Goal: Task Accomplishment & Management: Complete application form

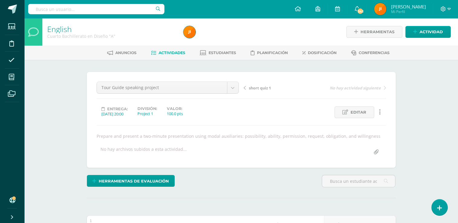
click at [166, 53] on span "Actividades" at bounding box center [172, 53] width 27 height 5
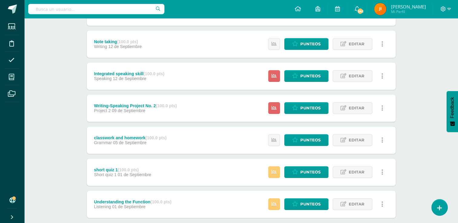
scroll to position [294, 0]
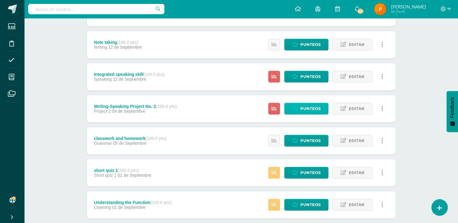
click at [311, 109] on span "Punteos" at bounding box center [310, 108] width 20 height 11
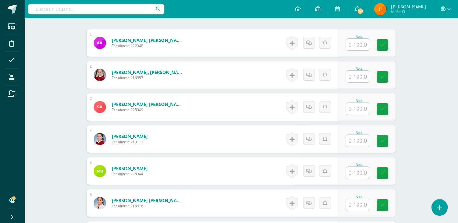
scroll to position [187, 0]
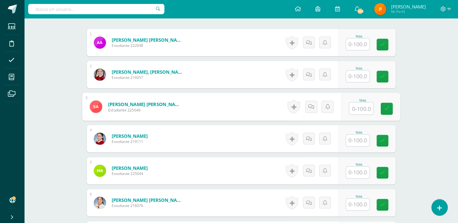
click at [360, 107] on input "text" at bounding box center [361, 109] width 24 height 12
type input "70"
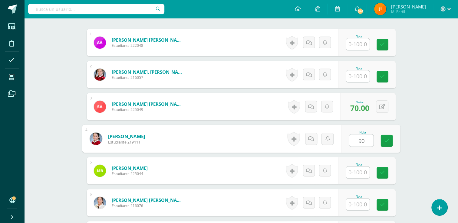
type input "90"
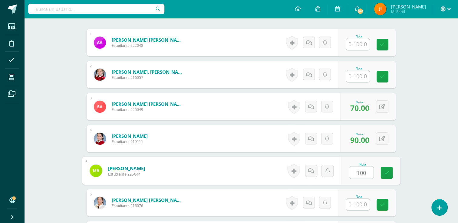
type input "100"
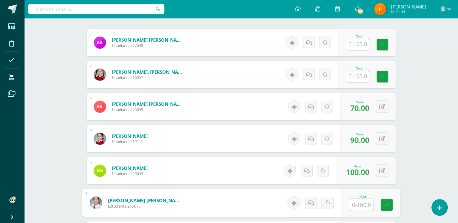
scroll to position [311, 0]
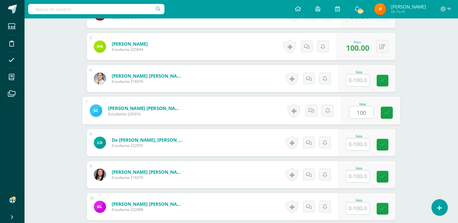
type input "100"
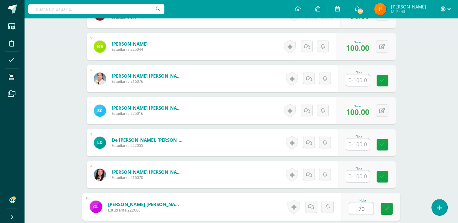
type input "70"
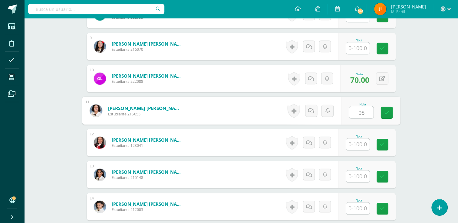
type input "95"
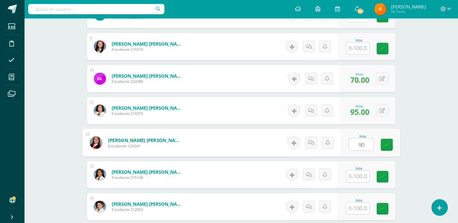
type input "90"
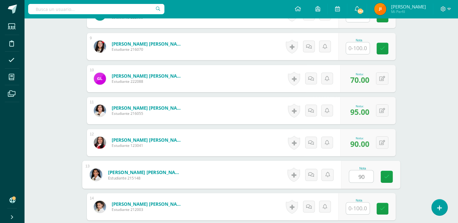
type input "90"
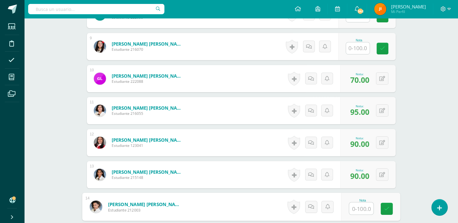
scroll to position [568, 0]
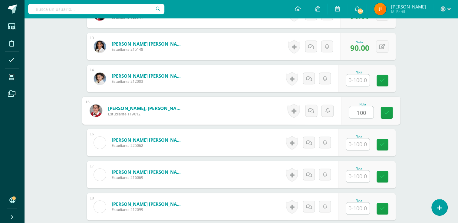
type input "100"
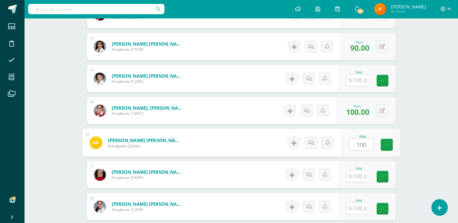
type input "100"
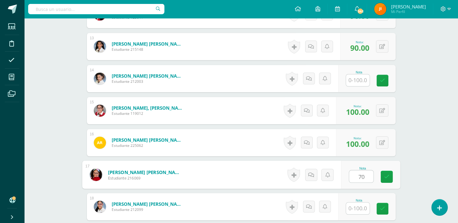
type input "70"
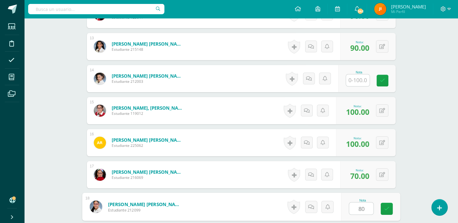
type input "80"
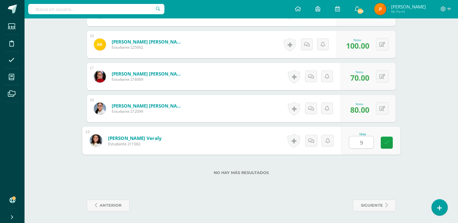
type input "90"
click at [385, 140] on icon at bounding box center [386, 142] width 5 height 5
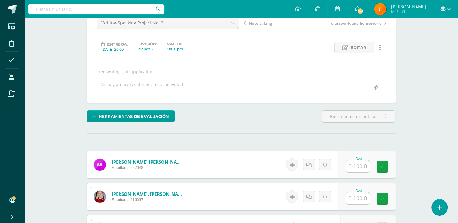
scroll to position [0, 0]
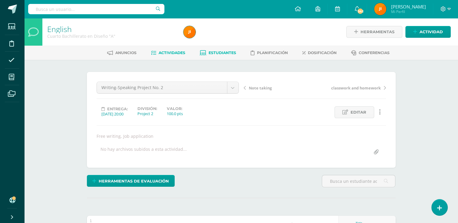
click at [221, 55] on span "Estudiantes" at bounding box center [222, 53] width 28 height 5
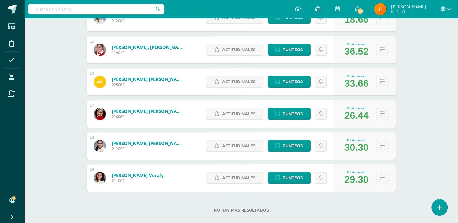
scroll to position [553, 0]
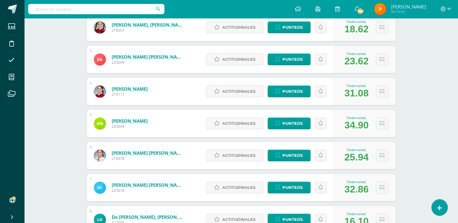
scroll to position [0, 0]
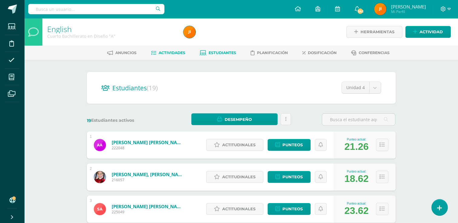
click at [174, 50] on link "Actividades" at bounding box center [168, 53] width 34 height 10
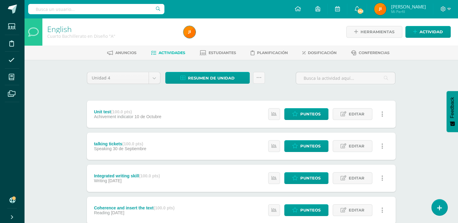
drag, startPoint x: 461, startPoint y: 77, endPoint x: 430, endPoint y: 154, distance: 82.7
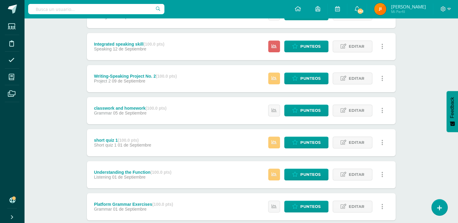
scroll to position [329, 0]
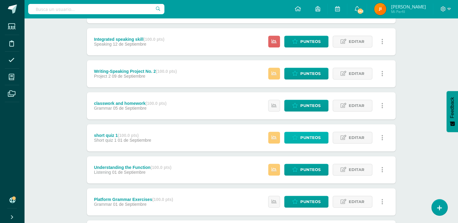
click at [310, 136] on span "Punteos" at bounding box center [310, 137] width 20 height 11
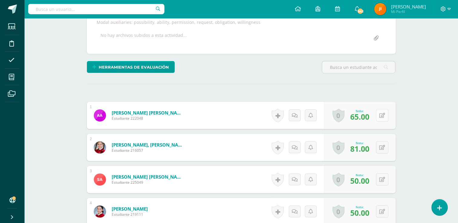
scroll to position [114, 0]
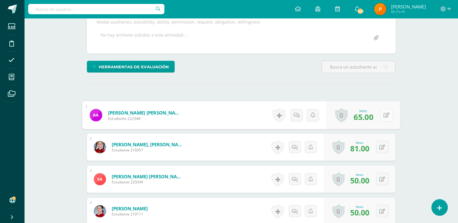
click at [382, 115] on button at bounding box center [386, 115] width 13 height 13
type input "67"
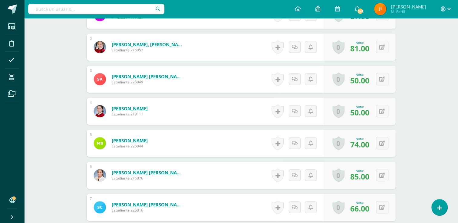
scroll to position [216, 0]
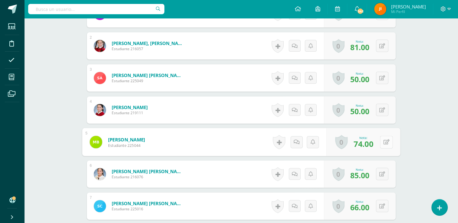
click at [379, 142] on div "0 Logros Logros obtenidos Aún no hay logros agregados Nota: 74.00" at bounding box center [363, 142] width 74 height 28
click at [366, 146] on span "74.00" at bounding box center [359, 143] width 19 height 10
click at [383, 142] on icon at bounding box center [386, 141] width 6 height 5
type input "100"
click at [371, 142] on icon at bounding box center [369, 144] width 5 height 5
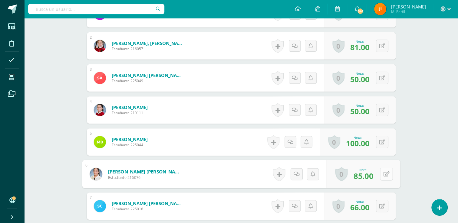
click at [384, 173] on icon at bounding box center [386, 174] width 6 height 5
type input "87"
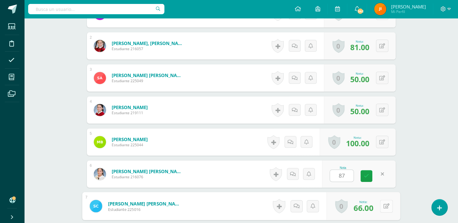
click at [381, 205] on button at bounding box center [386, 206] width 13 height 13
type input "68"
click at [370, 205] on link at bounding box center [370, 208] width 12 height 12
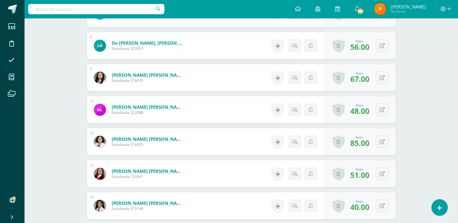
scroll to position [407, 0]
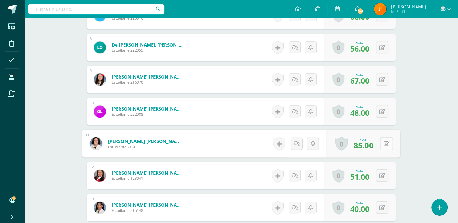
click at [381, 144] on button at bounding box center [386, 143] width 13 height 13
type input "100"
drag, startPoint x: 461, startPoint y: 144, endPoint x: 428, endPoint y: 180, distance: 49.5
click at [428, 180] on div "English Cuarto Bachillerato en Diseño "A" Herramientas Detalle de asistencias A…" at bounding box center [241, 47] width 434 height 872
drag, startPoint x: 460, startPoint y: 178, endPoint x: 414, endPoint y: 200, distance: 50.7
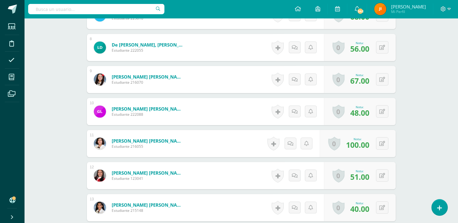
click at [414, 200] on div "English Cuarto Bachillerato en Diseño "A" Herramientas Detalle de asistencias A…" at bounding box center [241, 47] width 434 height 872
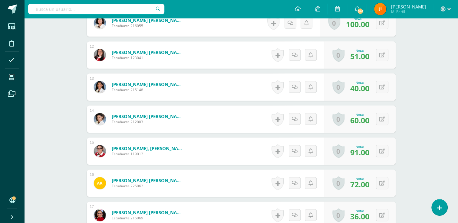
scroll to position [528, 0]
click at [382, 121] on button at bounding box center [386, 119] width 13 height 13
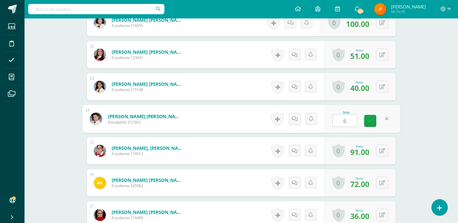
type input "62"
click at [371, 118] on icon at bounding box center [369, 120] width 5 height 5
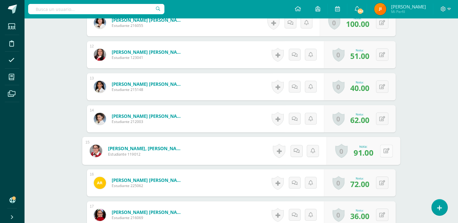
click at [382, 149] on button at bounding box center [386, 151] width 13 height 13
type input "95"
click at [370, 149] on link at bounding box center [370, 153] width 12 height 12
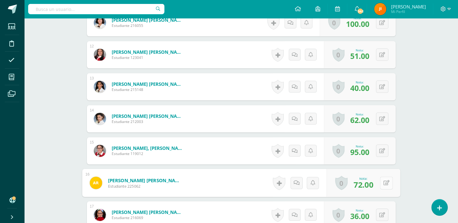
click at [382, 182] on button at bounding box center [386, 183] width 13 height 13
type input "74"
click at [371, 185] on icon at bounding box center [369, 184] width 5 height 5
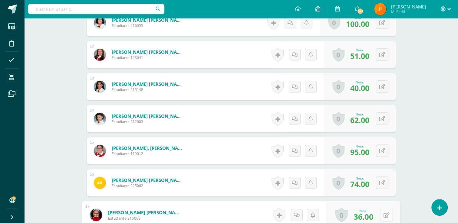
click at [383, 211] on button at bounding box center [386, 215] width 13 height 13
type input "38"
click at [372, 217] on link at bounding box center [370, 217] width 12 height 12
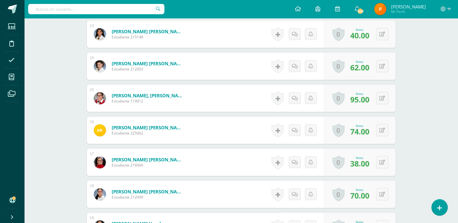
scroll to position [588, 0]
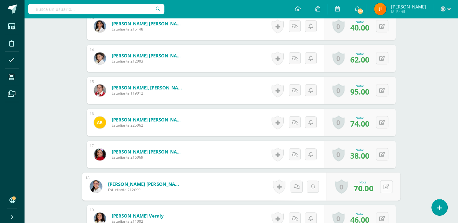
click at [380, 182] on button at bounding box center [386, 186] width 13 height 13
type input "72"
click at [372, 188] on icon at bounding box center [369, 188] width 5 height 5
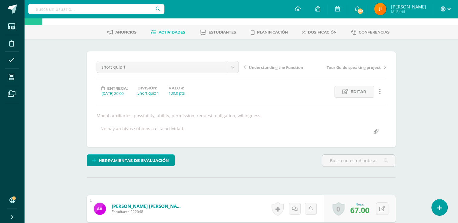
scroll to position [0, 0]
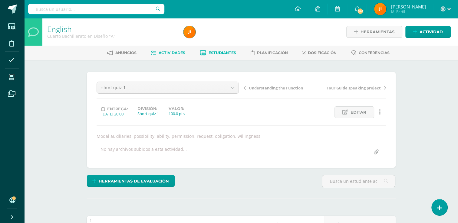
click at [219, 54] on span "Estudiantes" at bounding box center [222, 53] width 28 height 5
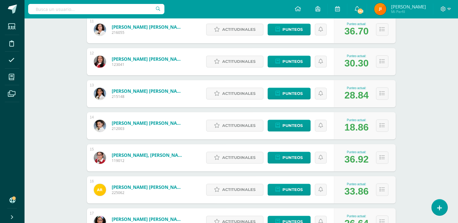
scroll to position [441, 0]
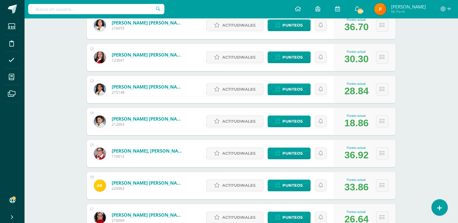
drag, startPoint x: 461, startPoint y: 176, endPoint x: 448, endPoint y: 74, distance: 102.5
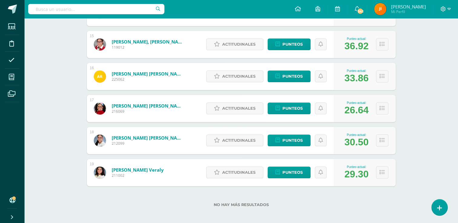
scroll to position [553, 0]
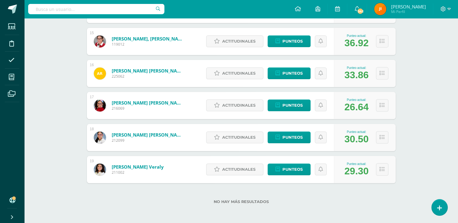
click at [317, 195] on div "No hay más resultados" at bounding box center [241, 197] width 309 height 28
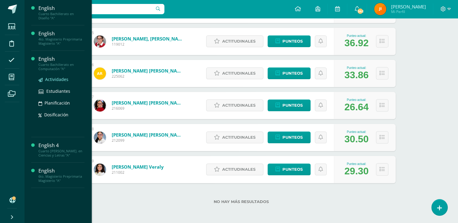
click at [57, 80] on span "Actividades" at bounding box center [56, 80] width 23 height 6
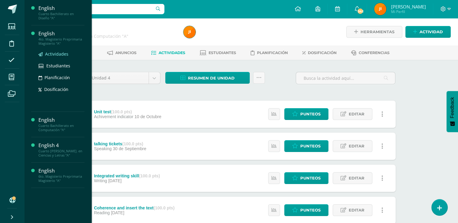
click at [57, 56] on span "Actividades" at bounding box center [56, 54] width 23 height 6
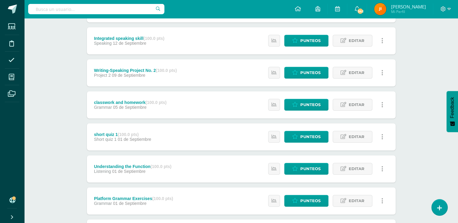
scroll to position [331, 0]
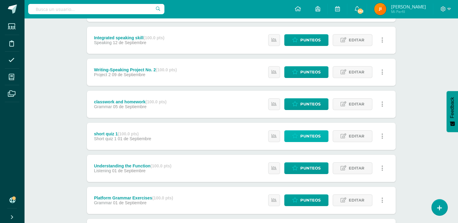
click at [310, 137] on span "Punteos" at bounding box center [310, 136] width 20 height 11
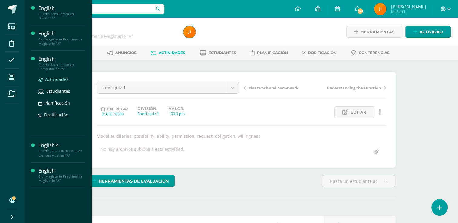
click at [55, 78] on span "Actividades" at bounding box center [56, 80] width 23 height 6
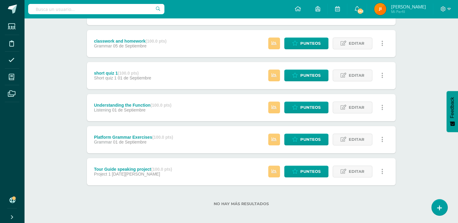
scroll to position [394, 0]
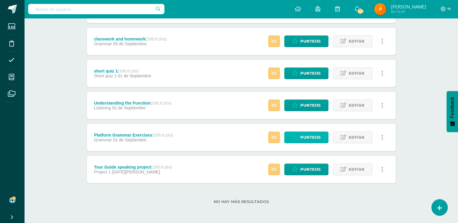
click at [311, 135] on span "Punteos" at bounding box center [310, 137] width 20 height 11
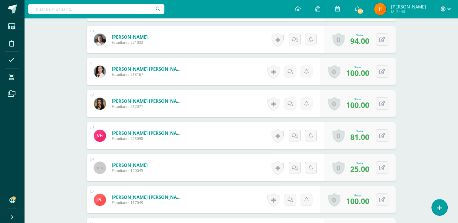
scroll to position [477, 0]
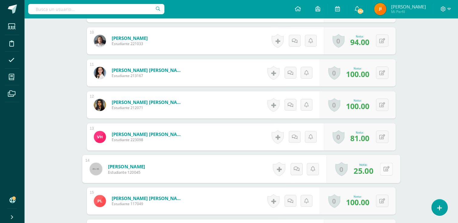
click at [382, 170] on button at bounding box center [386, 169] width 13 height 13
type input "100"
click at [371, 169] on icon at bounding box center [369, 171] width 5 height 5
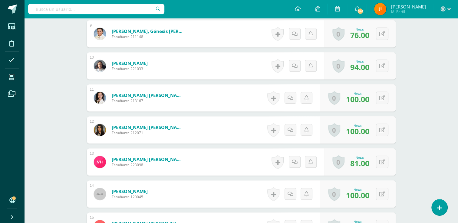
scroll to position [0, 0]
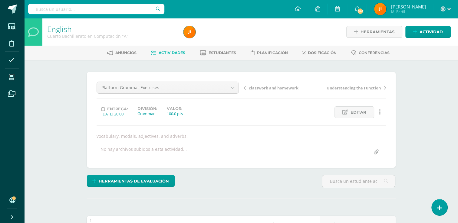
click at [170, 54] on span "Actividades" at bounding box center [172, 53] width 27 height 5
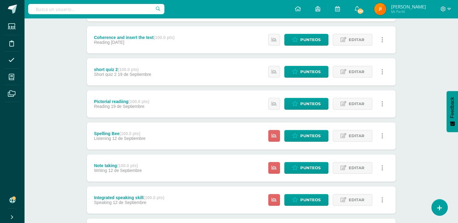
scroll to position [180, 0]
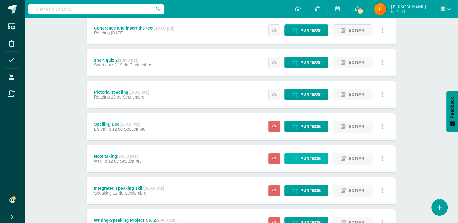
click at [310, 159] on span "Punteos" at bounding box center [310, 158] width 20 height 11
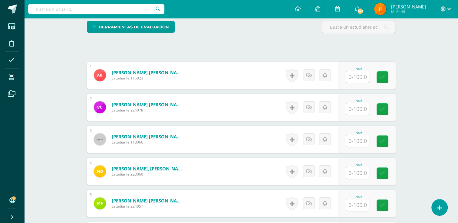
scroll to position [155, 0]
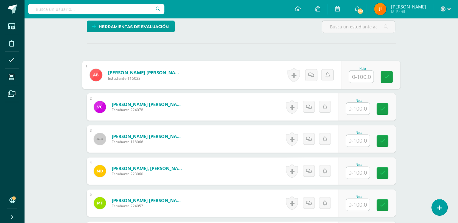
click at [359, 75] on input "text" at bounding box center [361, 77] width 24 height 12
type input "100"
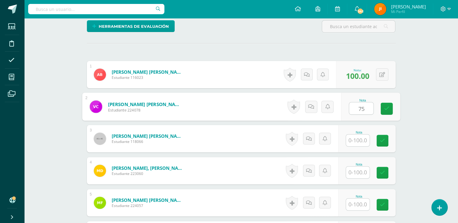
type input "75"
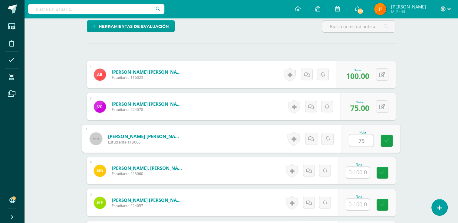
type input "75"
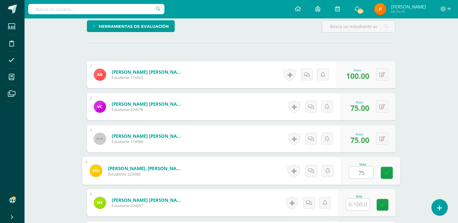
type input "75"
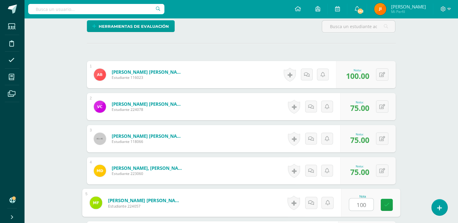
type input "100"
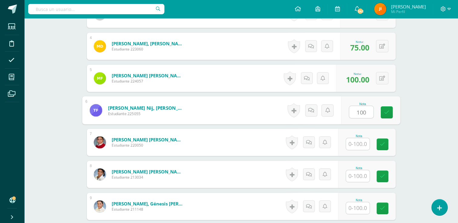
type input "100"
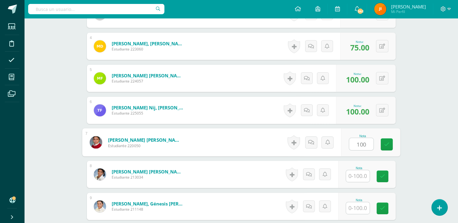
type input "100"
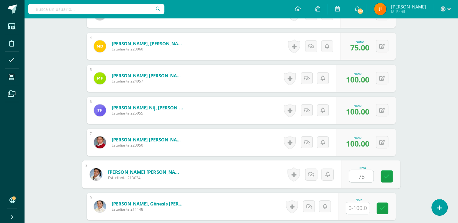
type input "75"
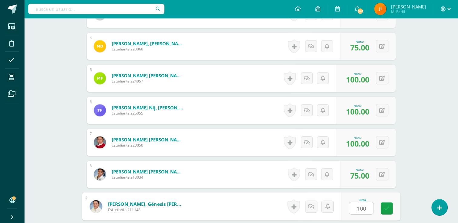
type input "100"
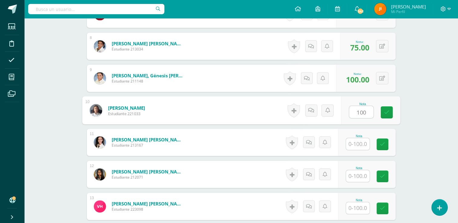
type input "100"
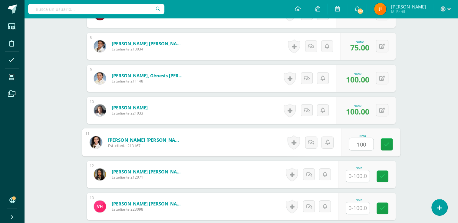
type input "100"
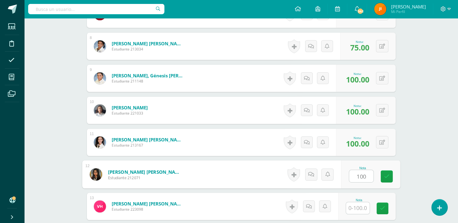
type input "100"
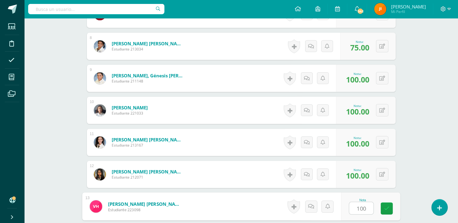
type input "100"
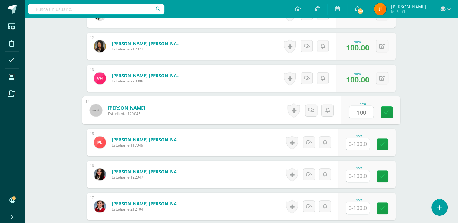
type input "100"
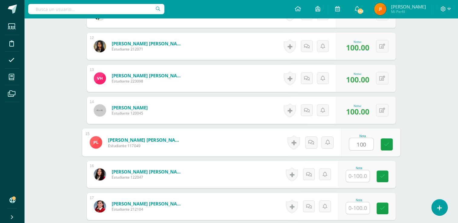
type input "100"
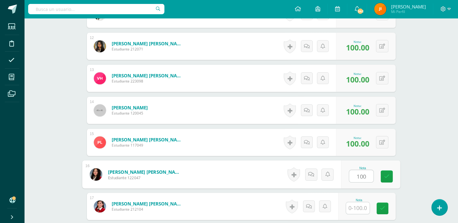
type input "100"
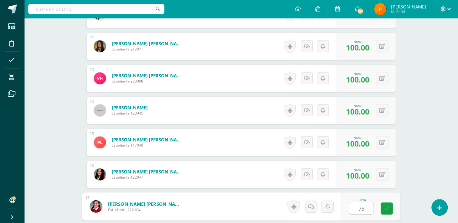
type input "75"
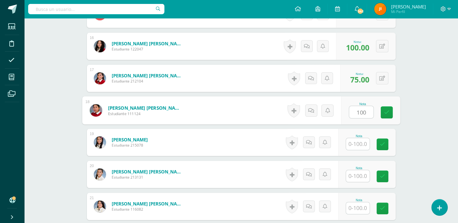
type input "100"
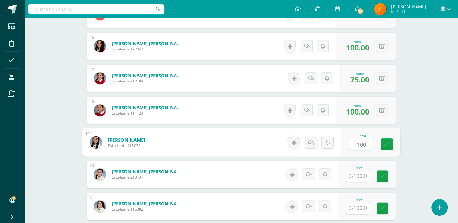
type input "100"
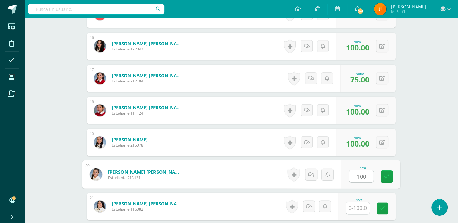
type input "100"
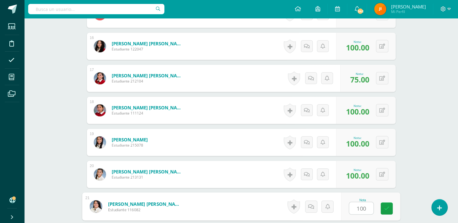
type input "100"
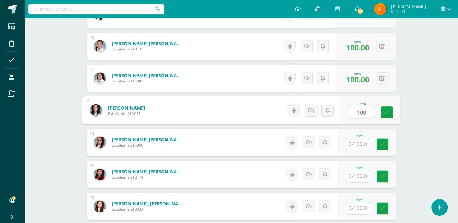
type input "100"
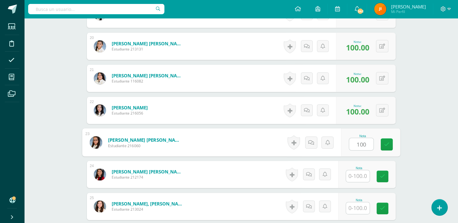
type input "100"
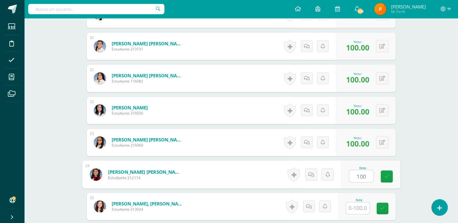
type input "100"
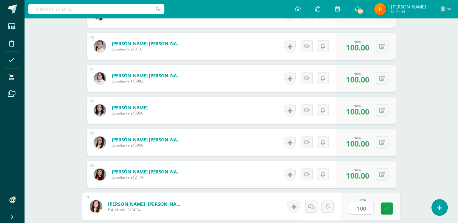
type input "100"
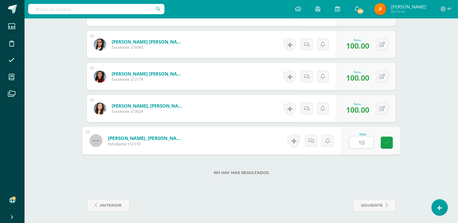
type input "100"
click at [386, 143] on icon at bounding box center [386, 142] width 5 height 5
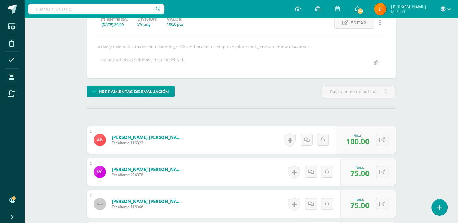
scroll to position [0, 0]
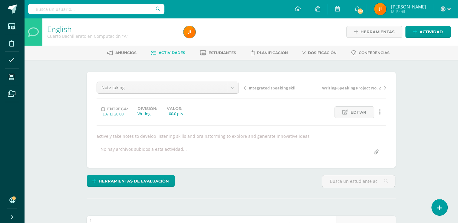
click at [169, 51] on span "Actividades" at bounding box center [172, 53] width 27 height 5
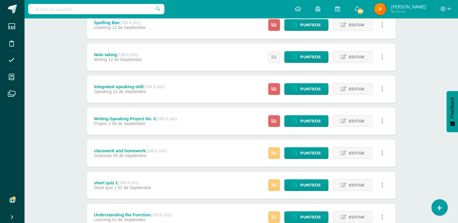
scroll to position [283, 0]
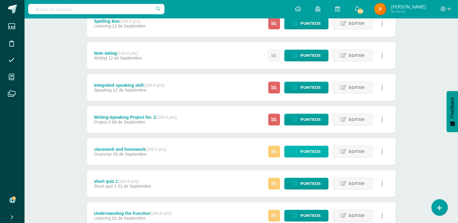
click at [305, 151] on span "Punteos" at bounding box center [310, 151] width 20 height 11
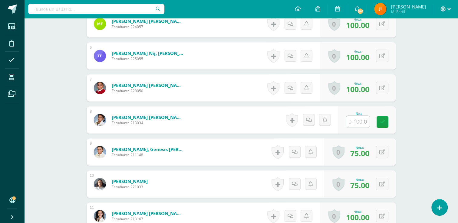
scroll to position [334, 0]
click at [359, 124] on input "text" at bounding box center [361, 122] width 24 height 12
type input "50"
click at [383, 123] on link at bounding box center [386, 122] width 12 height 12
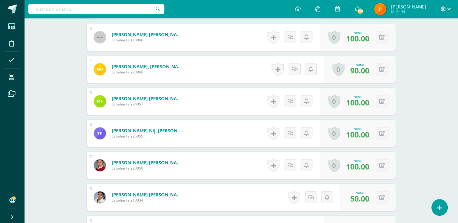
scroll to position [0, 0]
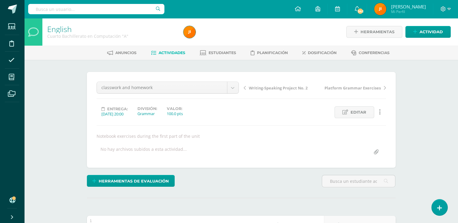
click at [173, 54] on span "Actividades" at bounding box center [172, 53] width 27 height 5
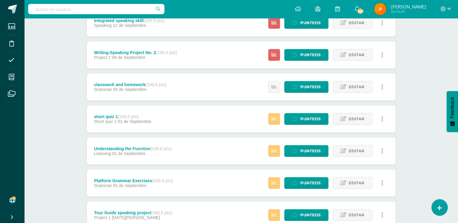
scroll to position [357, 0]
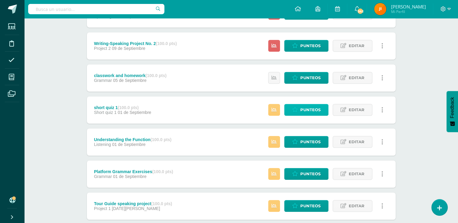
click at [310, 108] on span "Punteos" at bounding box center [310, 109] width 20 height 11
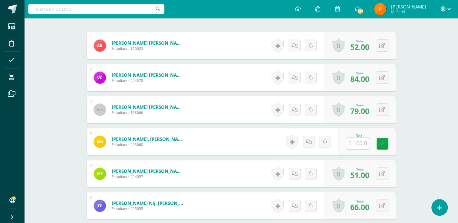
scroll to position [183, 0]
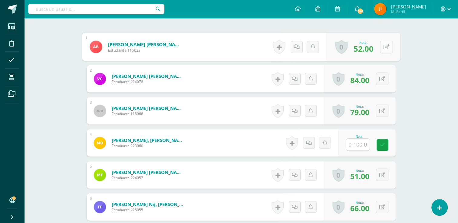
click at [383, 48] on icon at bounding box center [386, 46] width 6 height 5
type input "54"
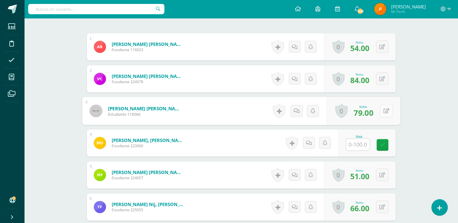
click at [380, 113] on button at bounding box center [386, 111] width 13 height 13
type input "81"
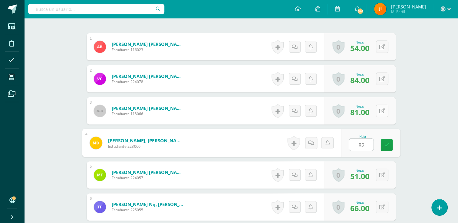
type input "82"
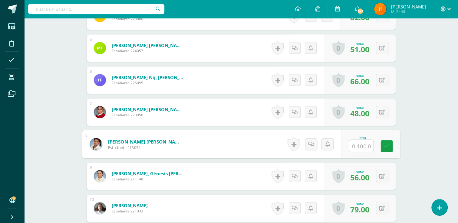
click at [357, 149] on input "text" at bounding box center [361, 146] width 24 height 12
type input "54"
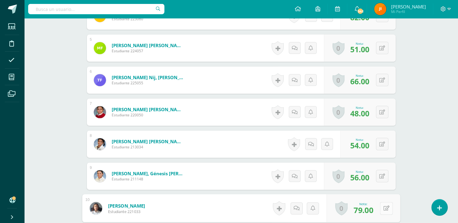
click at [387, 208] on icon at bounding box center [386, 208] width 6 height 5
type input "100"
click at [370, 208] on icon at bounding box center [369, 210] width 5 height 5
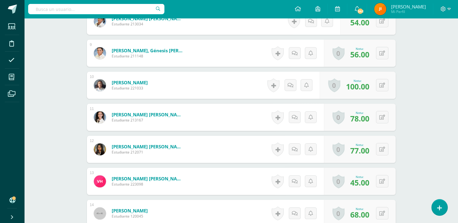
scroll to position [434, 0]
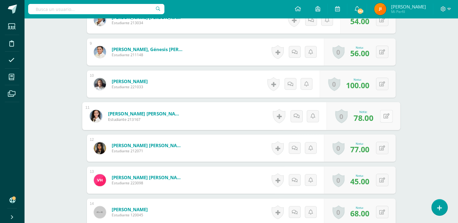
click at [382, 116] on button at bounding box center [386, 116] width 13 height 13
type input "80"
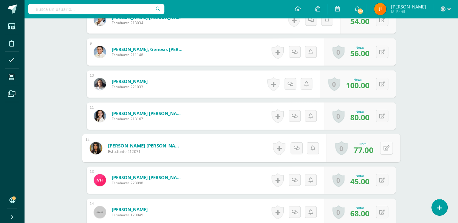
click at [386, 146] on icon at bounding box center [386, 148] width 6 height 5
type input "79"
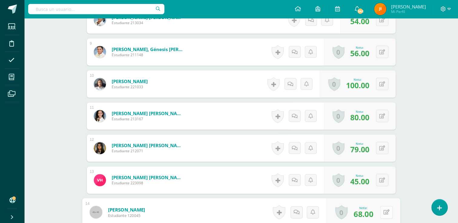
click at [382, 211] on button at bounding box center [386, 212] width 13 height 13
type input "70"
click at [371, 212] on icon at bounding box center [369, 214] width 5 height 5
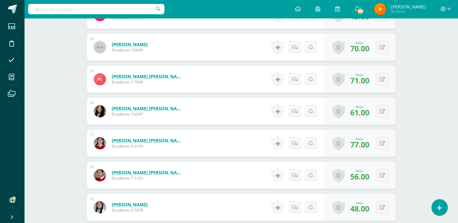
scroll to position [601, 0]
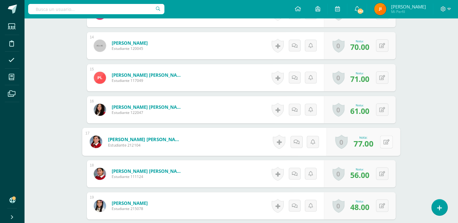
click at [386, 137] on button at bounding box center [386, 142] width 13 height 13
type input "81"
click at [372, 143] on icon at bounding box center [369, 143] width 5 height 5
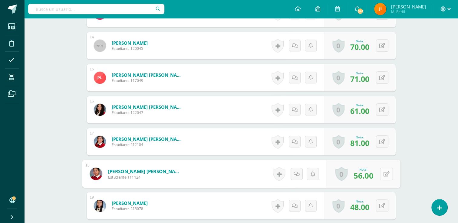
click at [382, 174] on button at bounding box center [386, 174] width 13 height 13
type input "58"
click at [370, 173] on icon at bounding box center [369, 175] width 5 height 5
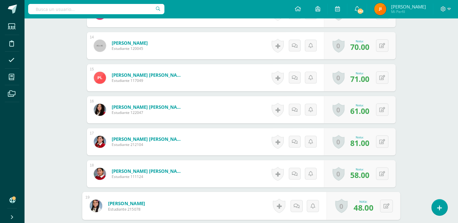
scroll to position [727, 0]
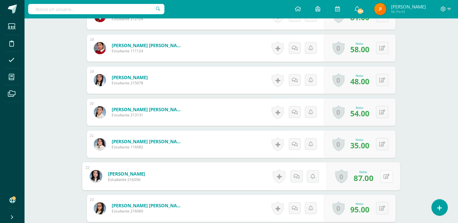
click at [382, 176] on button at bounding box center [386, 176] width 13 height 13
type input "91"
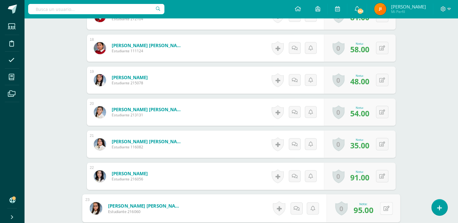
click at [387, 206] on icon at bounding box center [386, 208] width 6 height 5
type input "100"
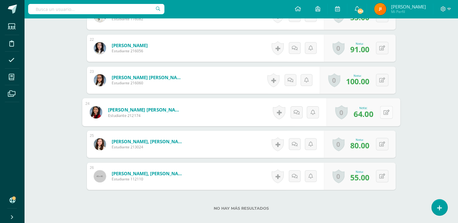
click at [387, 111] on icon at bounding box center [386, 112] width 6 height 5
type input "69"
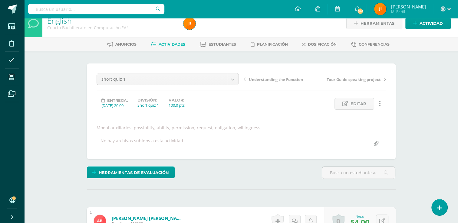
scroll to position [0, 0]
